Goal: Information Seeking & Learning: Learn about a topic

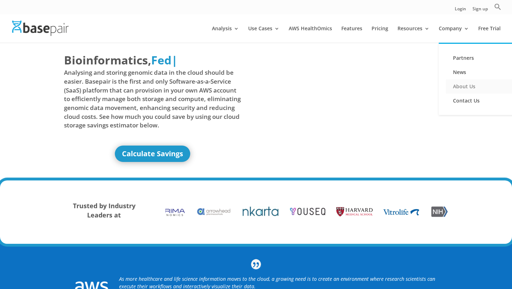
click at [458, 83] on link "About Us" at bounding box center [481, 86] width 71 height 14
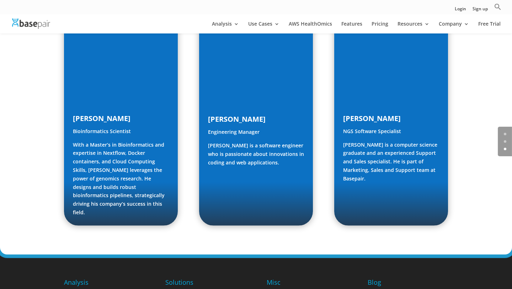
scroll to position [996, 0]
